Goal: Book appointment/travel/reservation

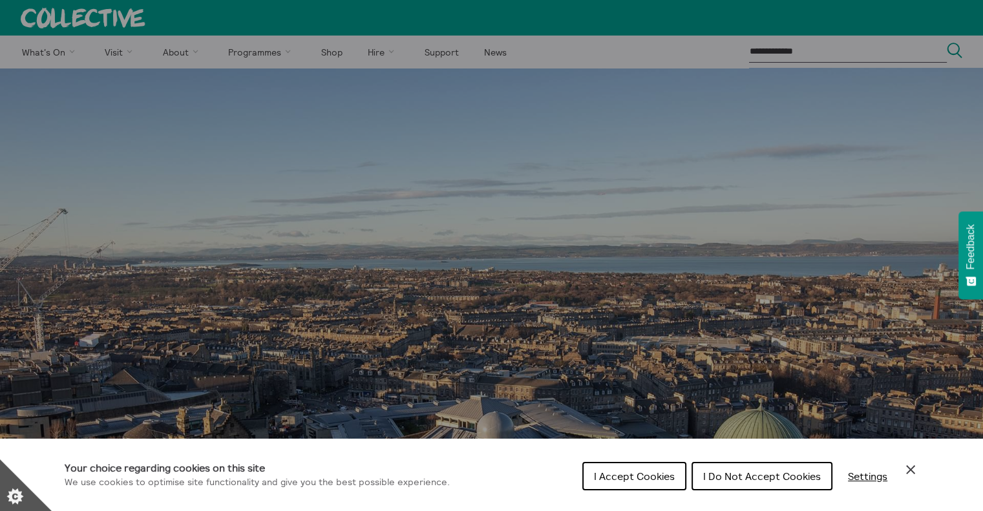
click at [762, 481] on span "I Do Not Accept Cookies" at bounding box center [762, 476] width 118 height 13
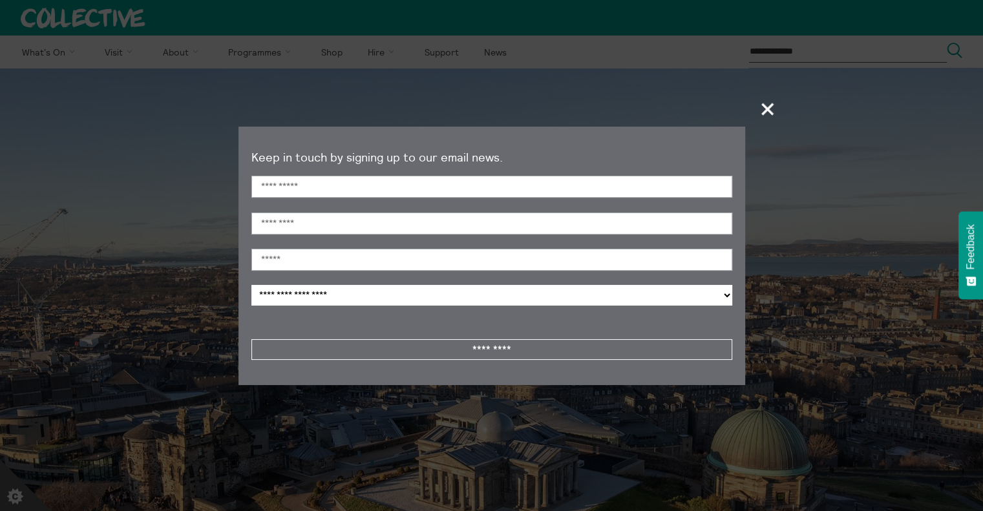
click at [769, 103] on span "+" at bounding box center [768, 109] width 38 height 38
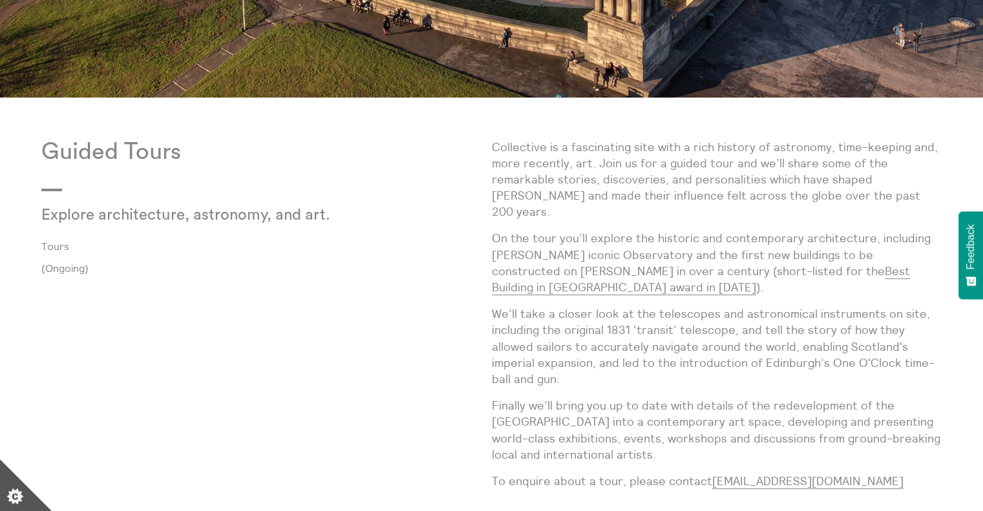
scroll to position [543, 0]
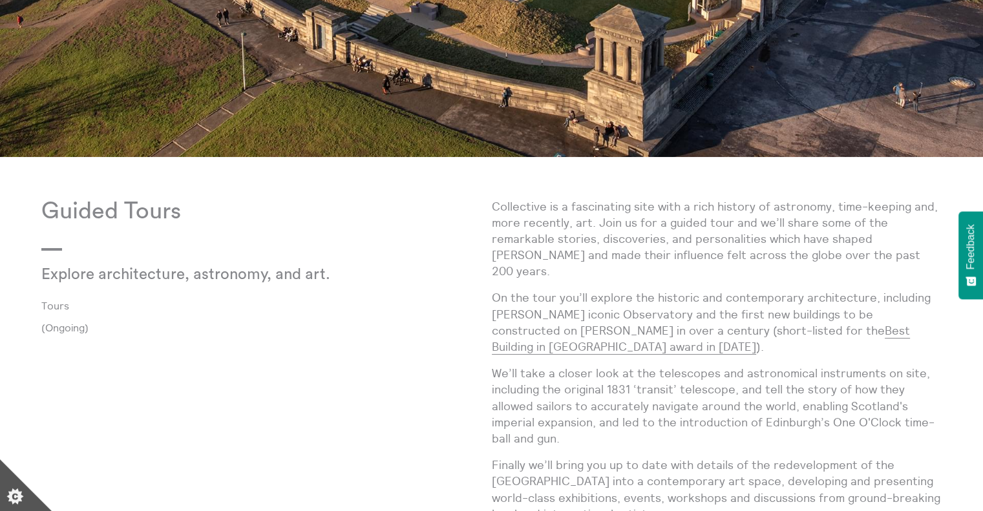
click at [62, 304] on link "Tours" at bounding box center [256, 306] width 430 height 12
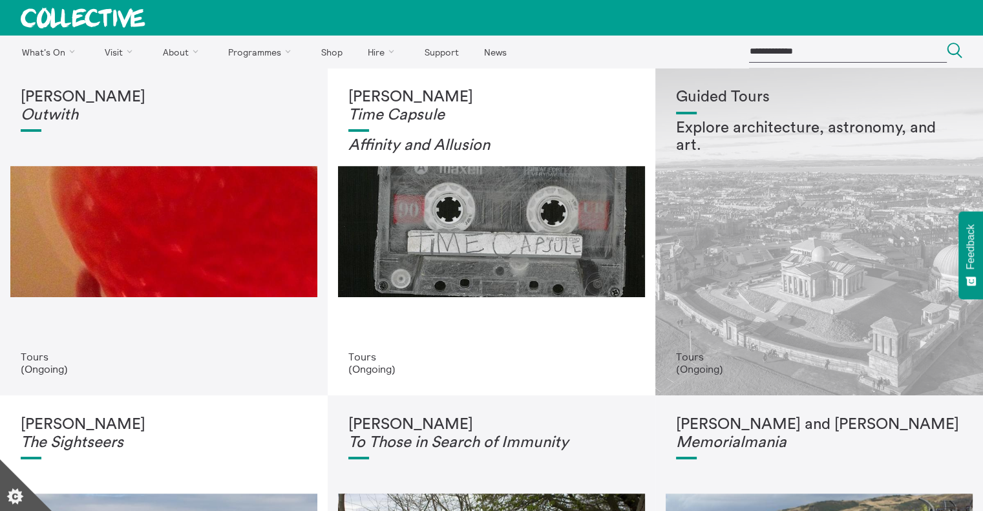
click at [804, 319] on div "Guided Tours Explore architecture, astronomy, and art." at bounding box center [819, 220] width 286 height 262
